Goal: Task Accomplishment & Management: Use online tool/utility

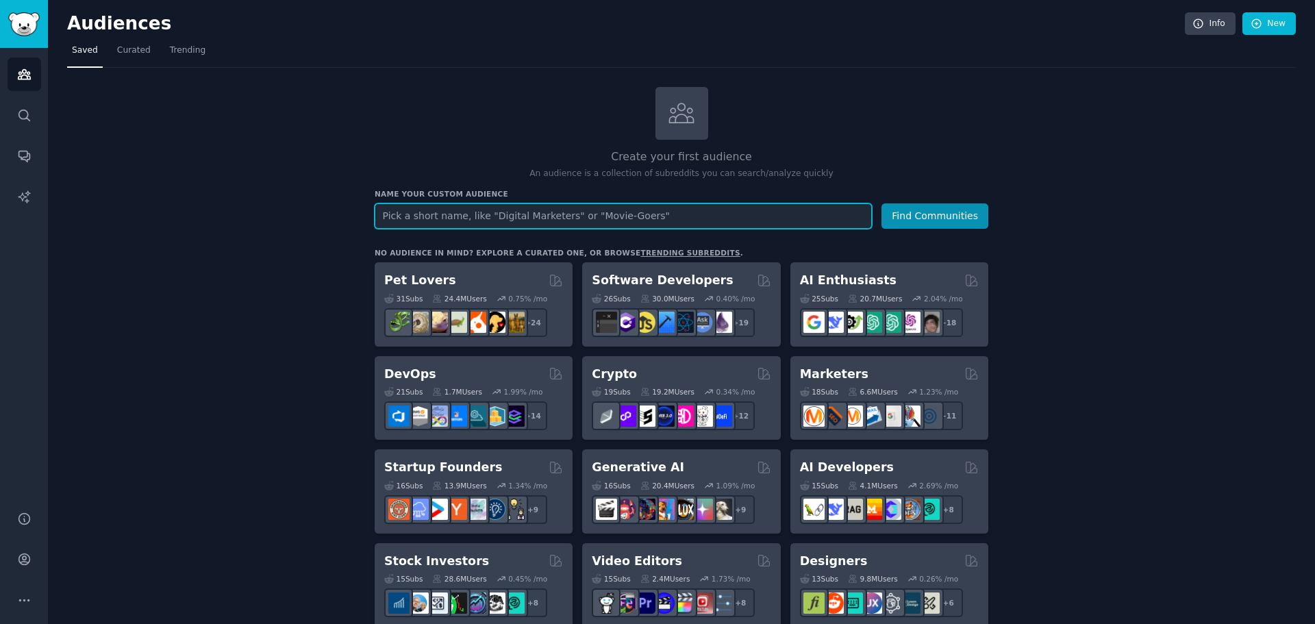
click at [557, 205] on input "text" at bounding box center [623, 215] width 497 height 25
click at [881, 203] on button "Find Communities" at bounding box center [934, 215] width 107 height 25
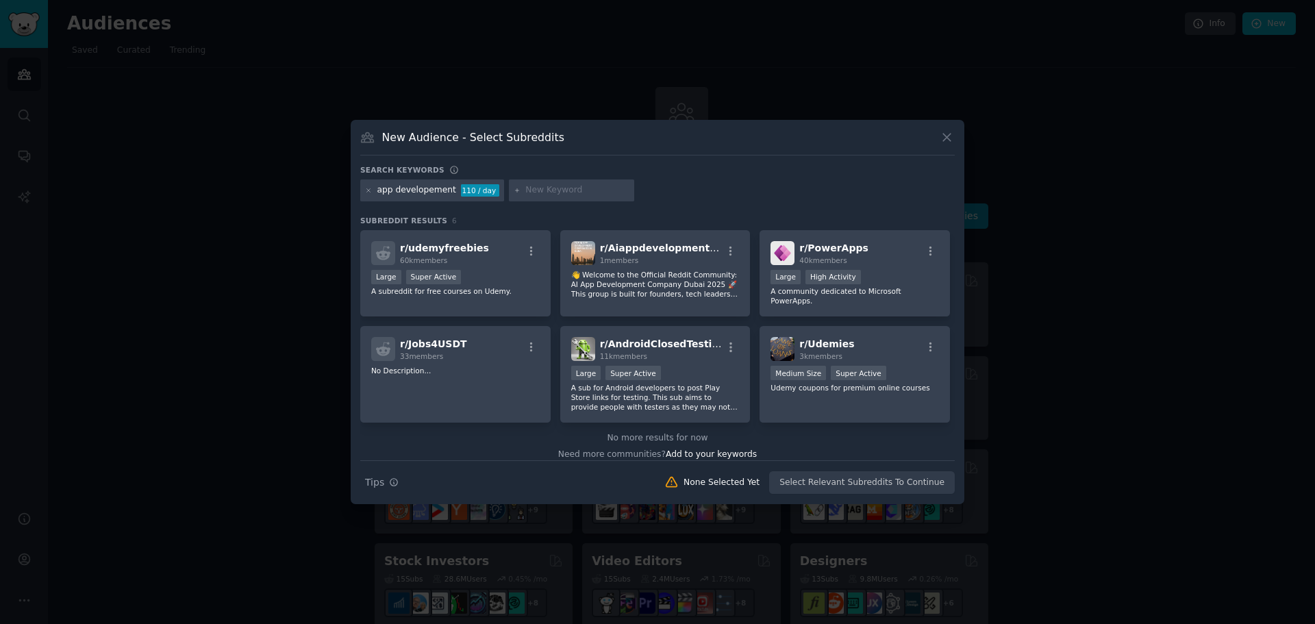
click at [440, 185] on div "app developement" at bounding box center [416, 190] width 79 height 12
click at [370, 190] on icon at bounding box center [369, 191] width 8 height 8
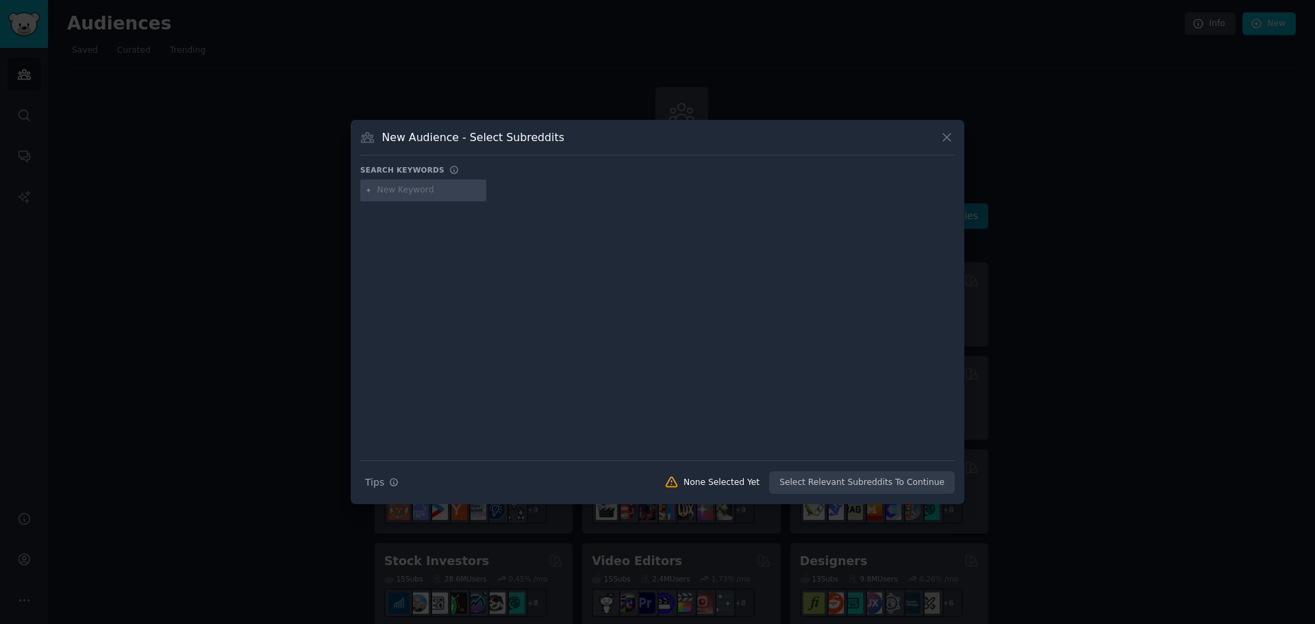
click at [296, 196] on div at bounding box center [657, 312] width 1315 height 624
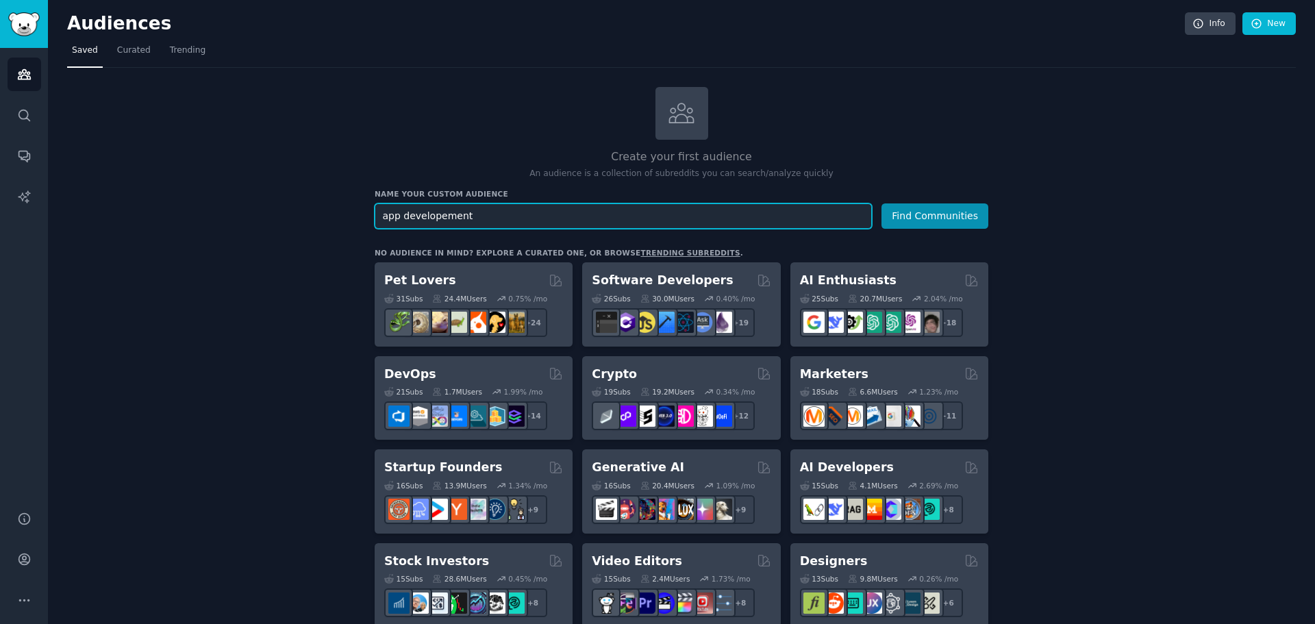
click at [440, 215] on input "app developement" at bounding box center [623, 215] width 497 height 25
type input "app development"
click at [881, 203] on button "Find Communities" at bounding box center [934, 215] width 107 height 25
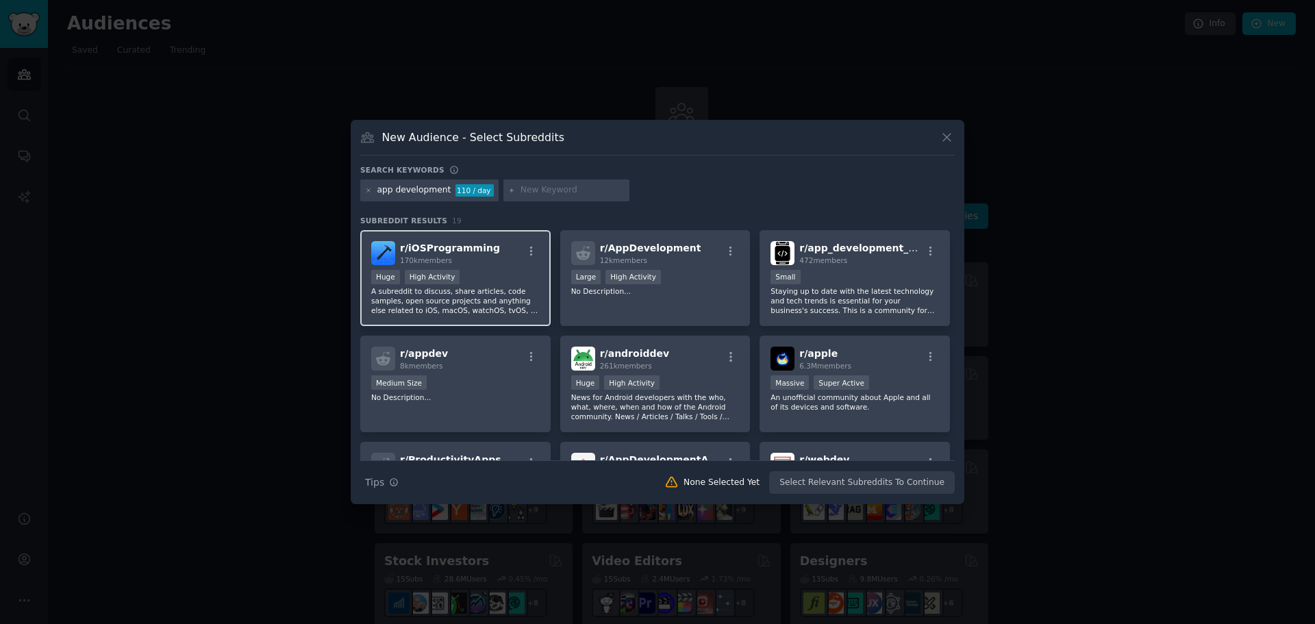
click at [509, 259] on div "r/ iOSProgramming 170k members" at bounding box center [455, 253] width 168 height 24
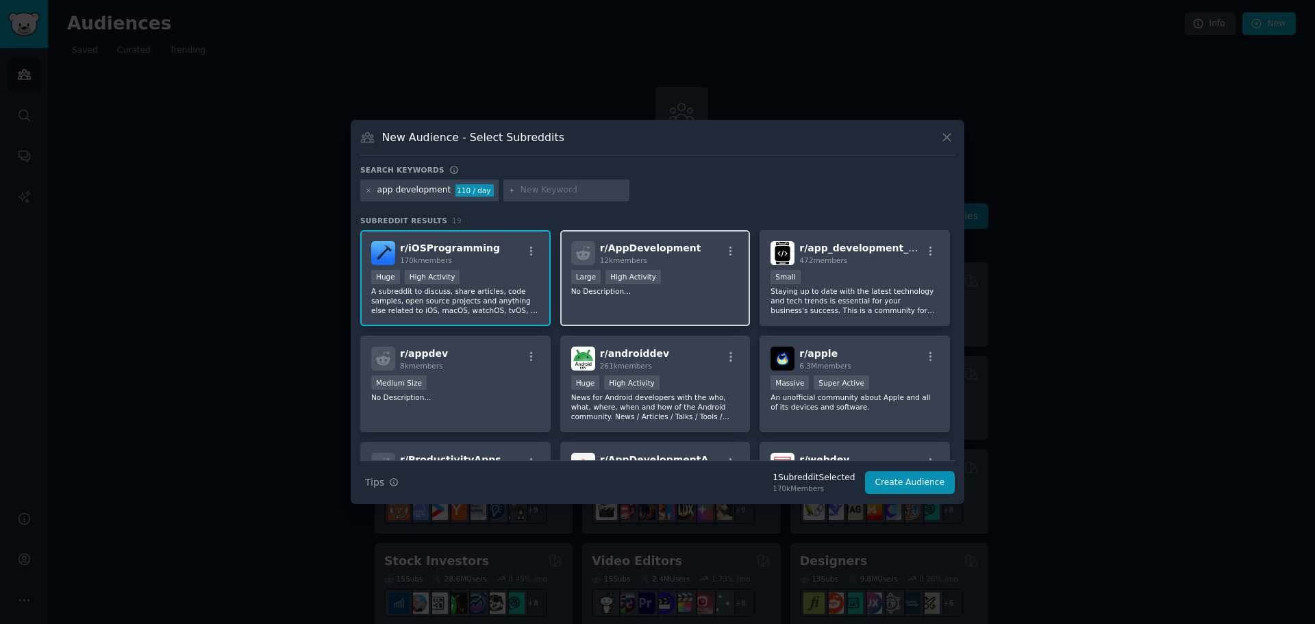
click at [690, 249] on div "r/ AppDevelopment 12k members" at bounding box center [655, 253] width 168 height 24
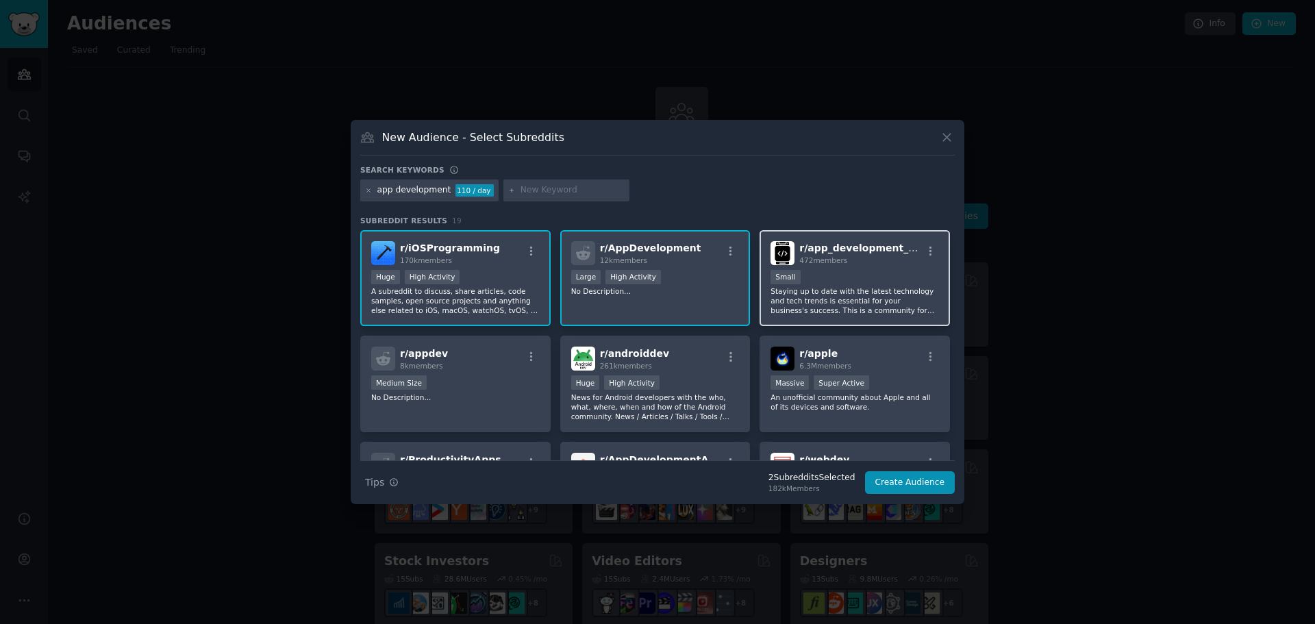
click at [855, 259] on div "472 members" at bounding box center [860, 260] width 123 height 10
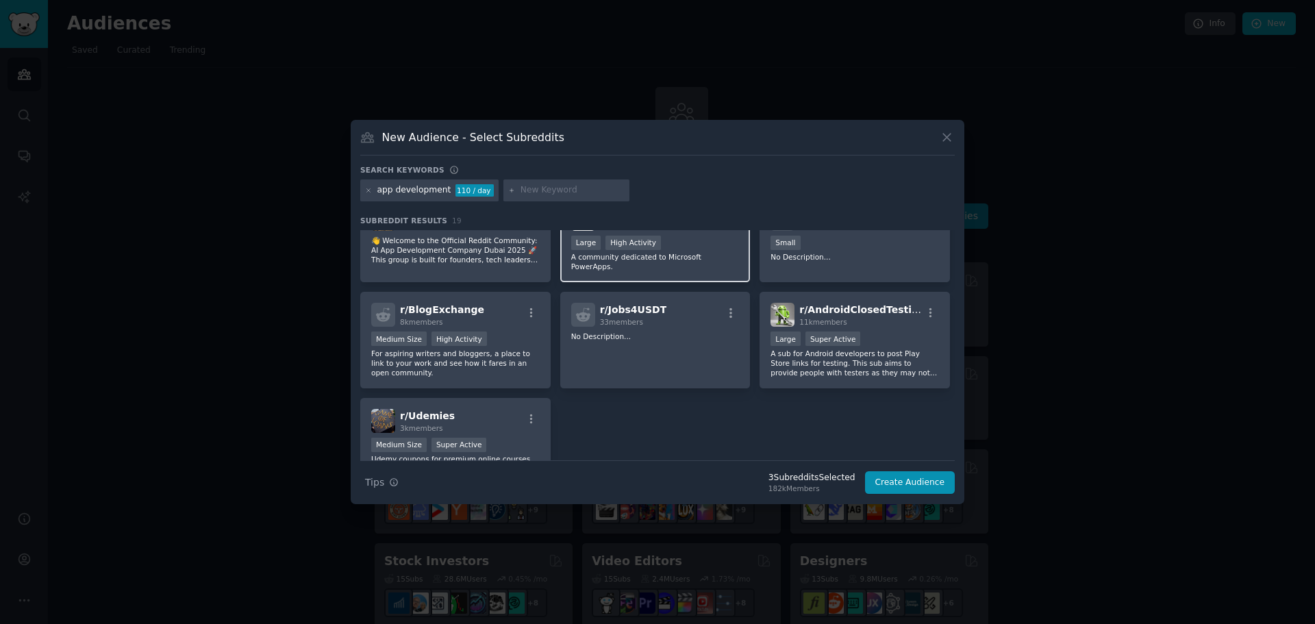
scroll to position [513, 0]
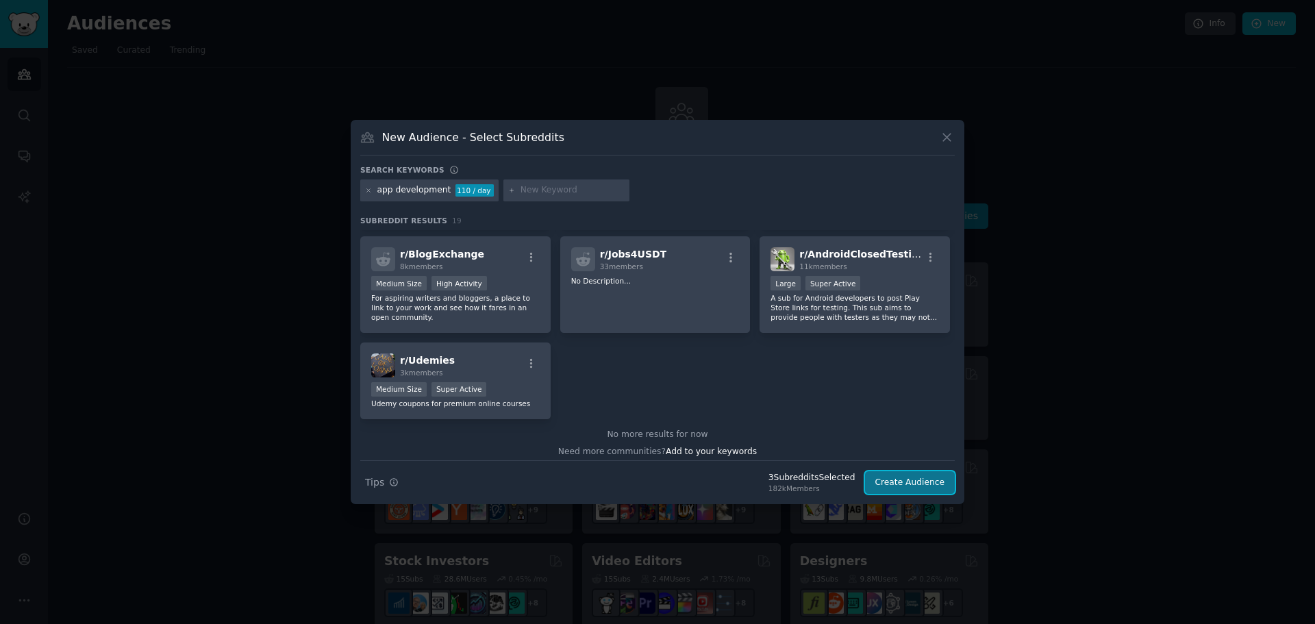
click at [920, 492] on button "Create Audience" at bounding box center [910, 482] width 90 height 23
click at [920, 492] on div "Search Tips Tips 3 Subreddit s Selected 182k Members Create Audience" at bounding box center [657, 477] width 594 height 34
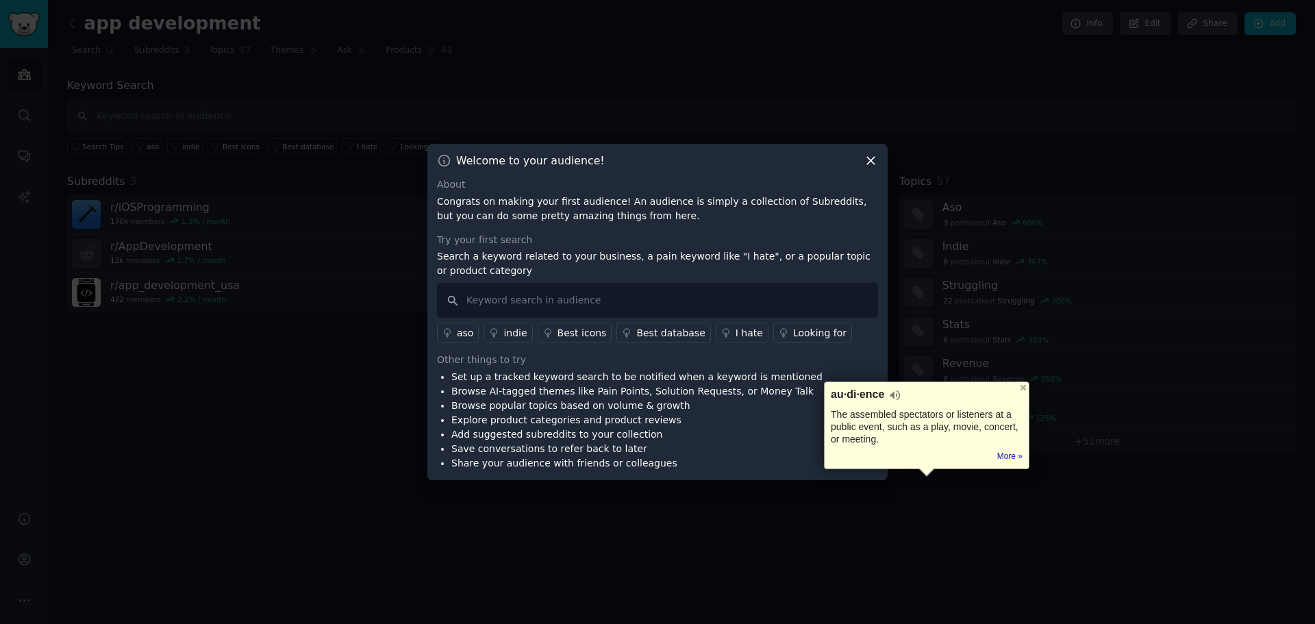
click at [793, 333] on div "Looking for" at bounding box center [819, 333] width 53 height 14
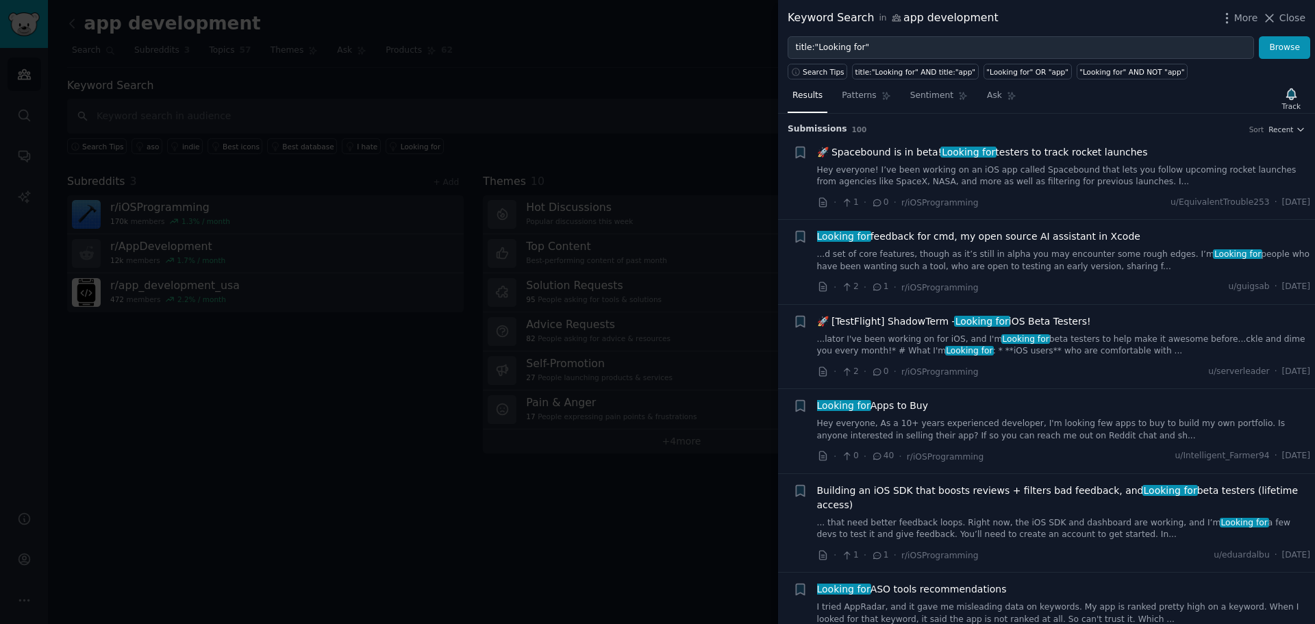
click at [883, 408] on span "Looking for Apps to Buy" at bounding box center [873, 406] width 112 height 14
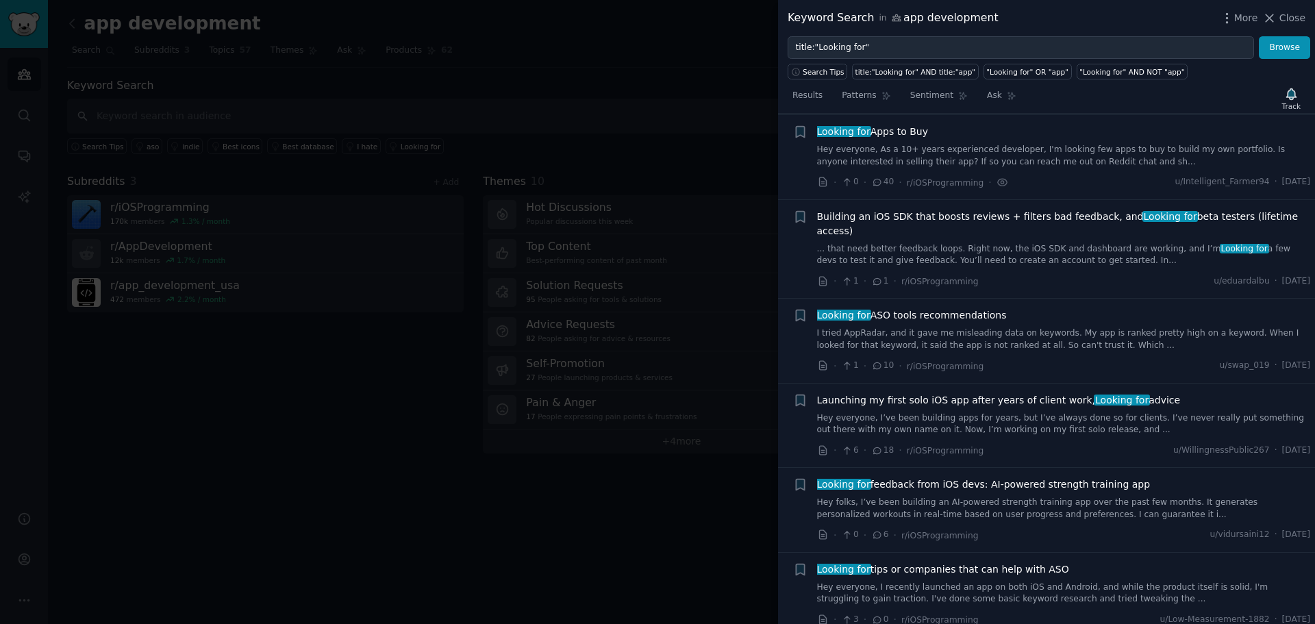
scroll to position [275, 0]
click at [535, 220] on div at bounding box center [657, 312] width 1315 height 624
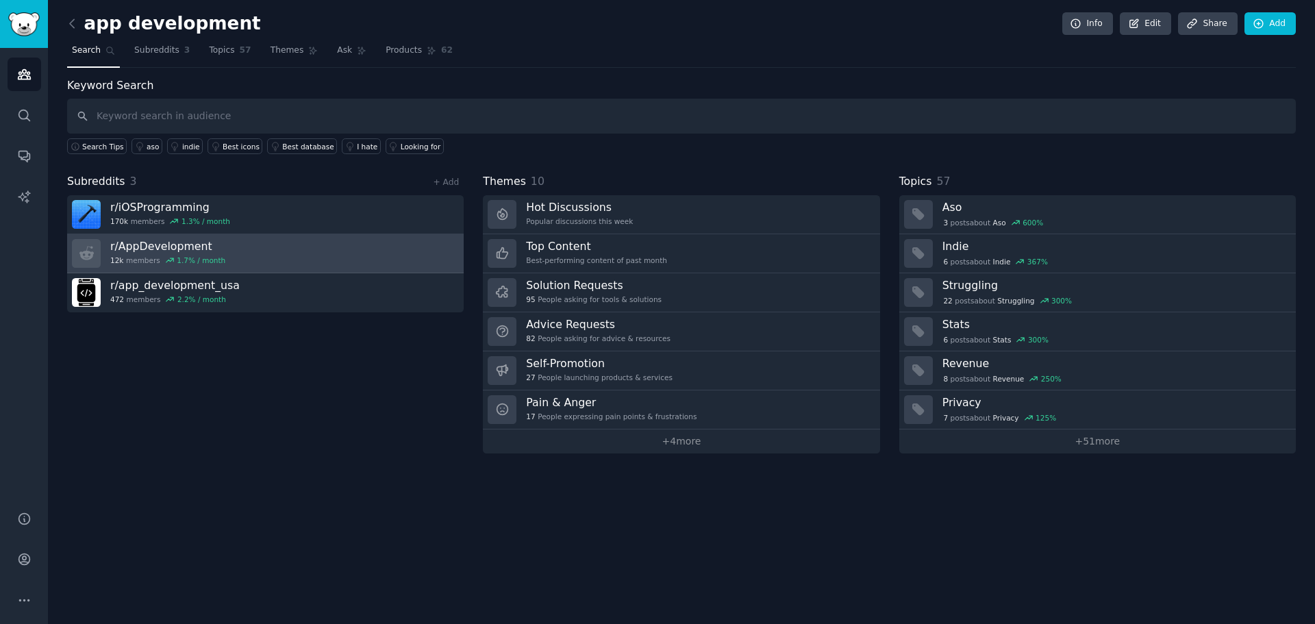
click at [138, 254] on div "r/ AppDevelopment 12k members 1.7 % / month" at bounding box center [167, 253] width 115 height 29
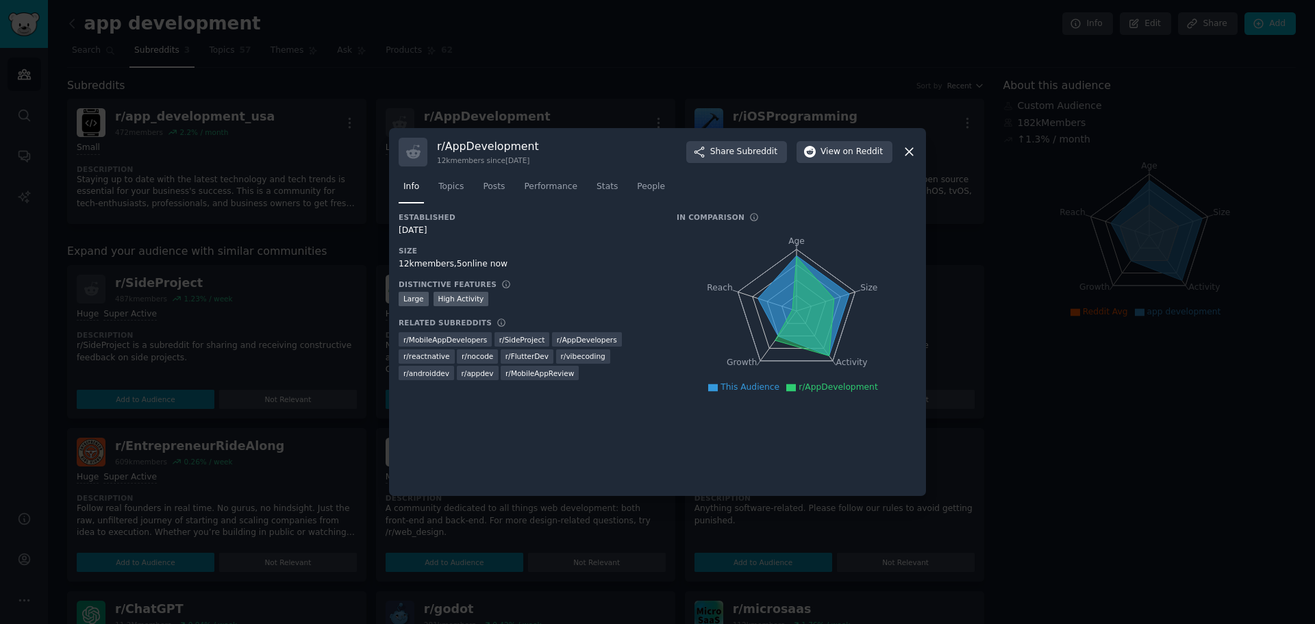
click at [281, 282] on div at bounding box center [657, 312] width 1315 height 624
click at [281, 282] on div "r/ SideProject 487k members 1.23 % / week" at bounding box center [217, 289] width 280 height 29
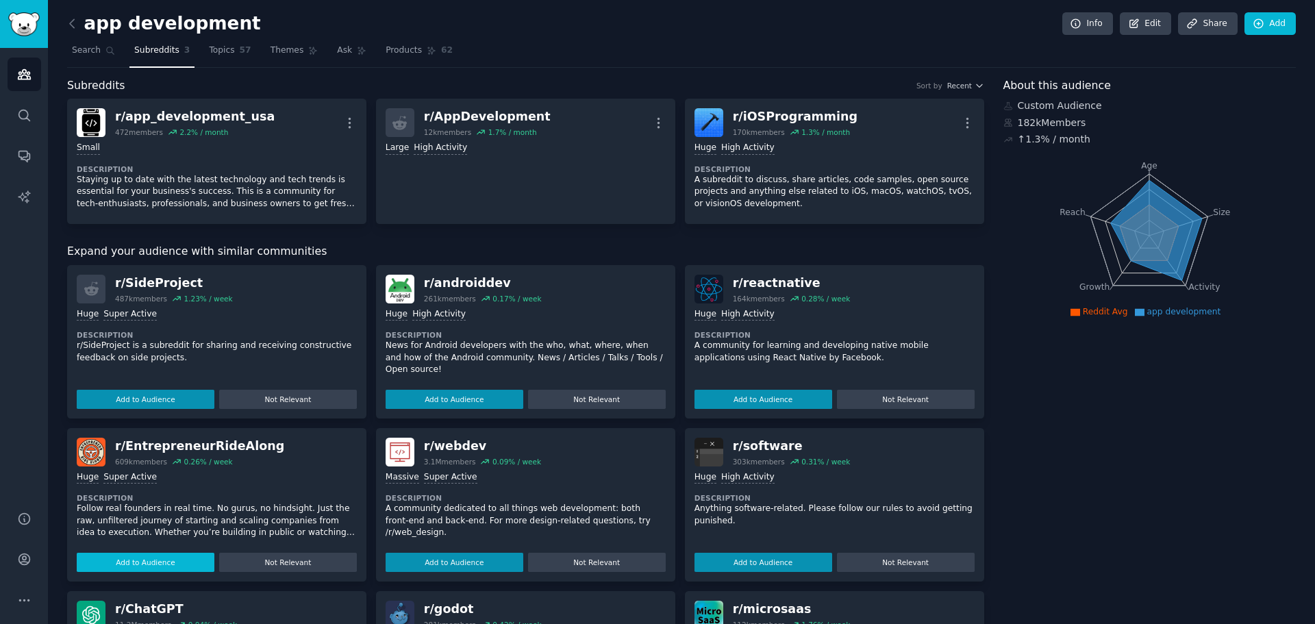
click at [164, 562] on button "Add to Audience" at bounding box center [146, 562] width 138 height 19
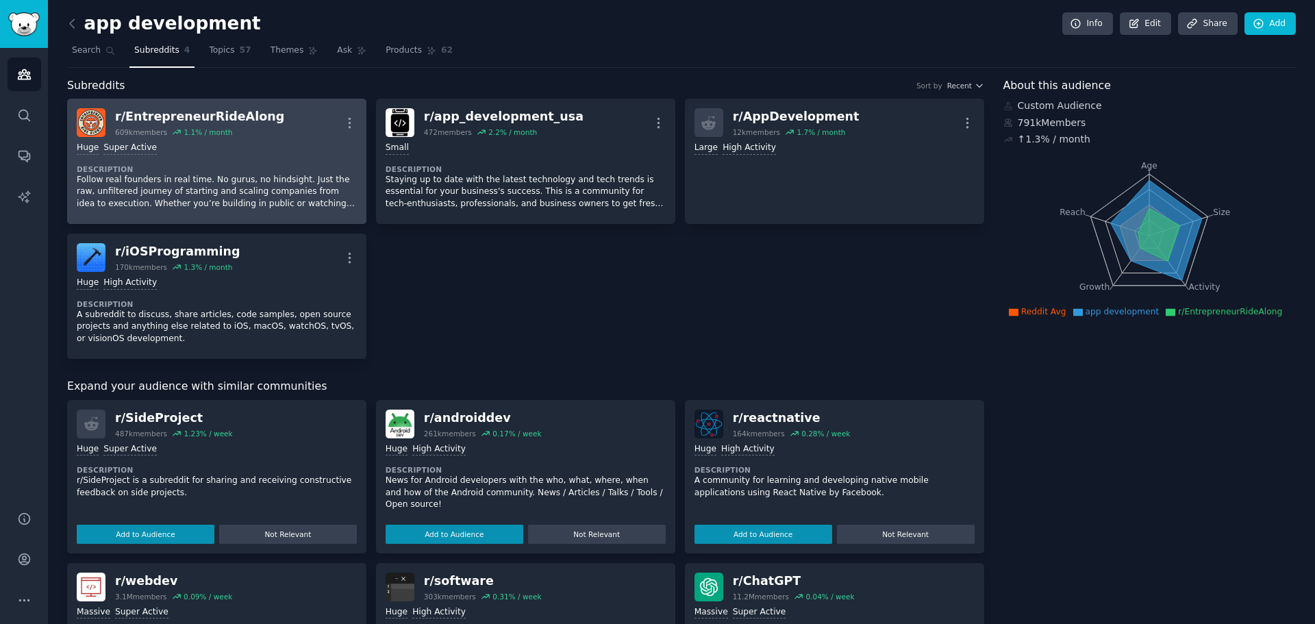
click at [199, 116] on div "r/ EntrepreneurRideAlong" at bounding box center [199, 116] width 169 height 17
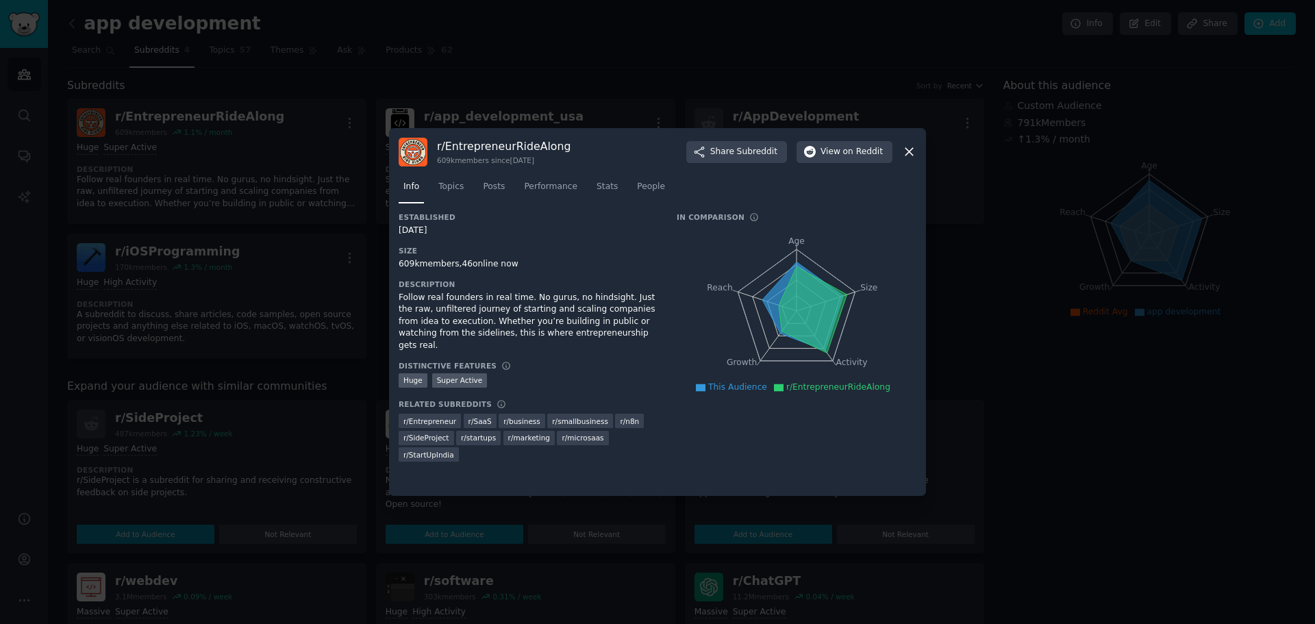
click at [488, 152] on h3 "r/ EntrepreneurRideAlong" at bounding box center [504, 146] width 134 height 14
click at [827, 154] on span "View on Reddit" at bounding box center [851, 152] width 62 height 12
